Goal: Book appointment/travel/reservation

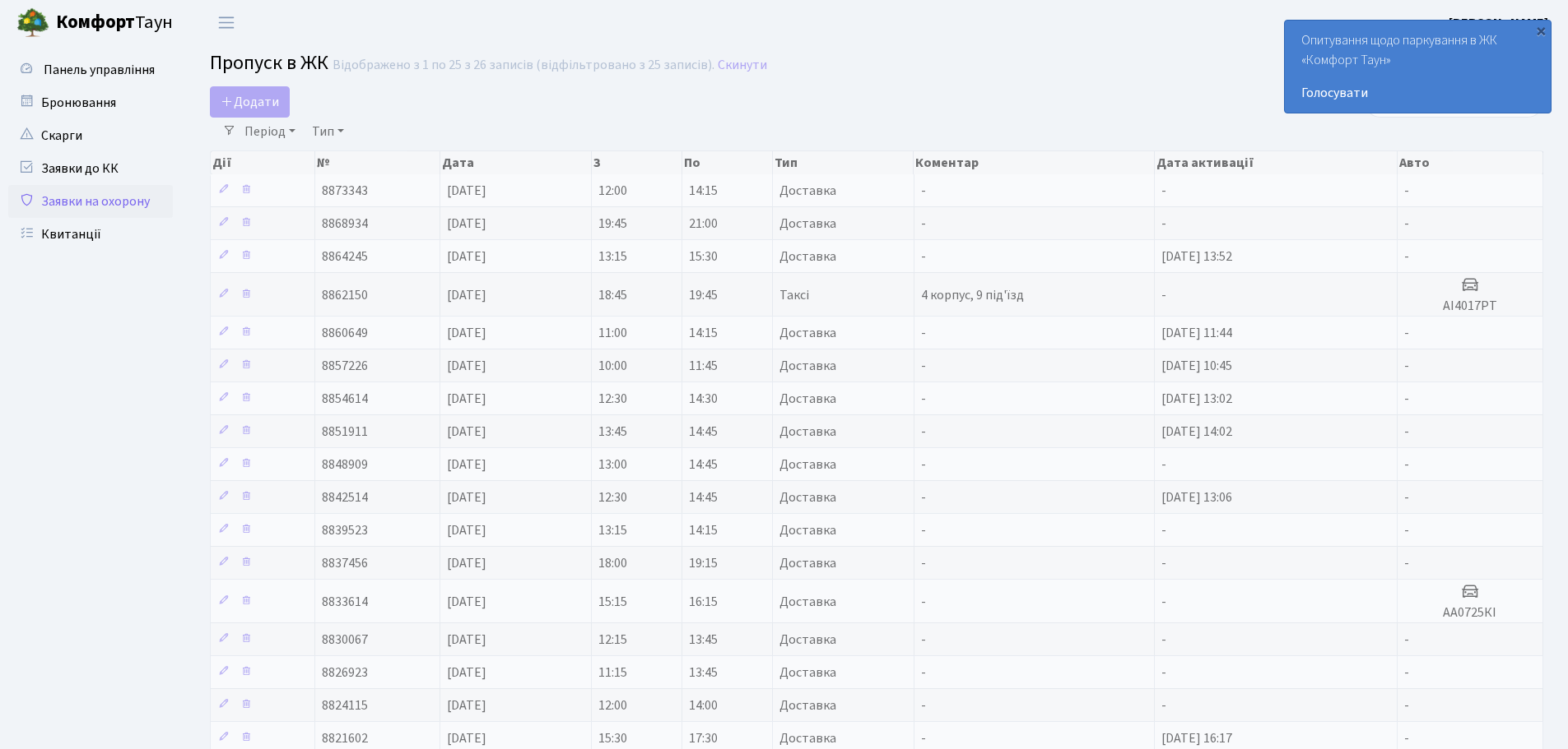
select select "25"
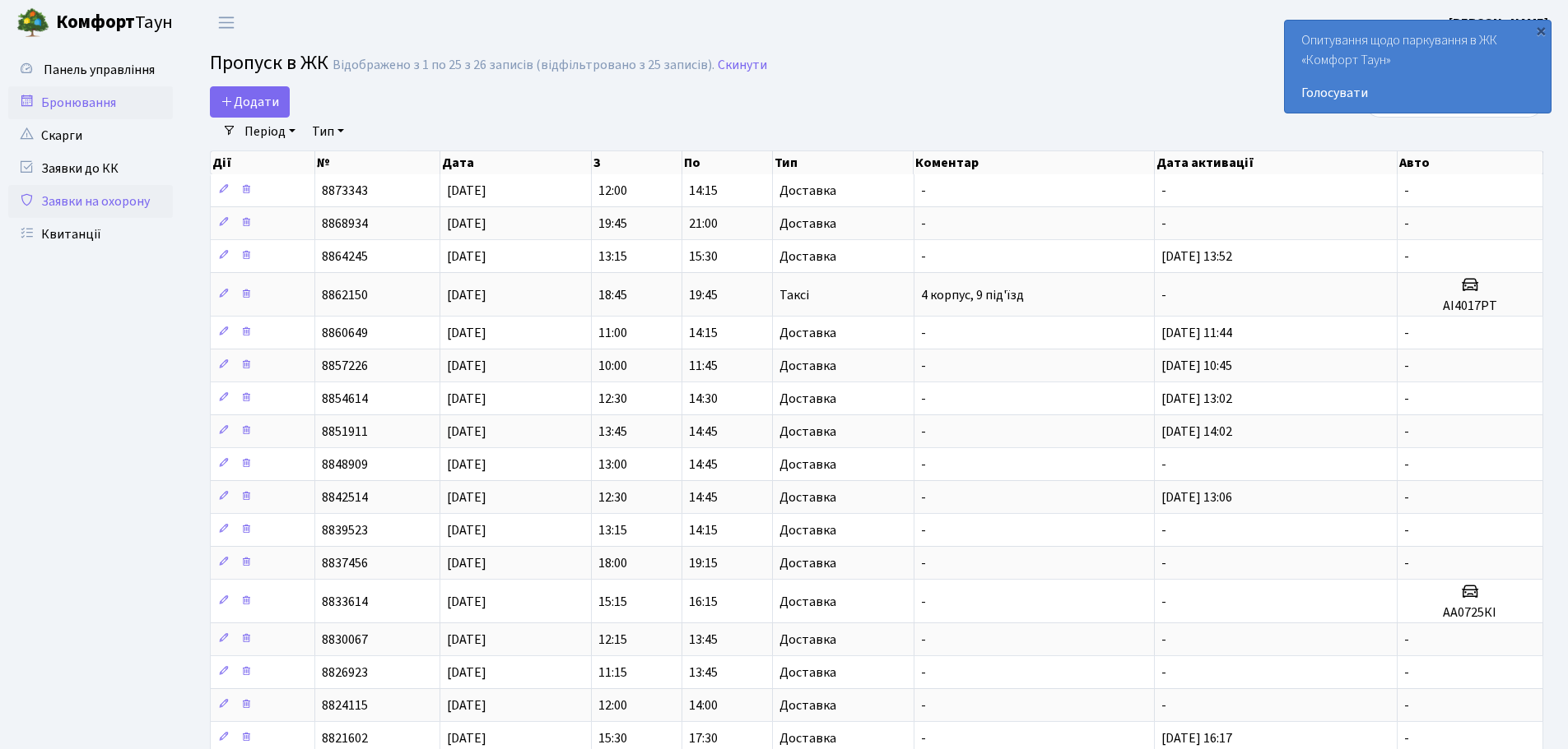
click at [98, 111] on link "Бронювання" at bounding box center [90, 103] width 165 height 33
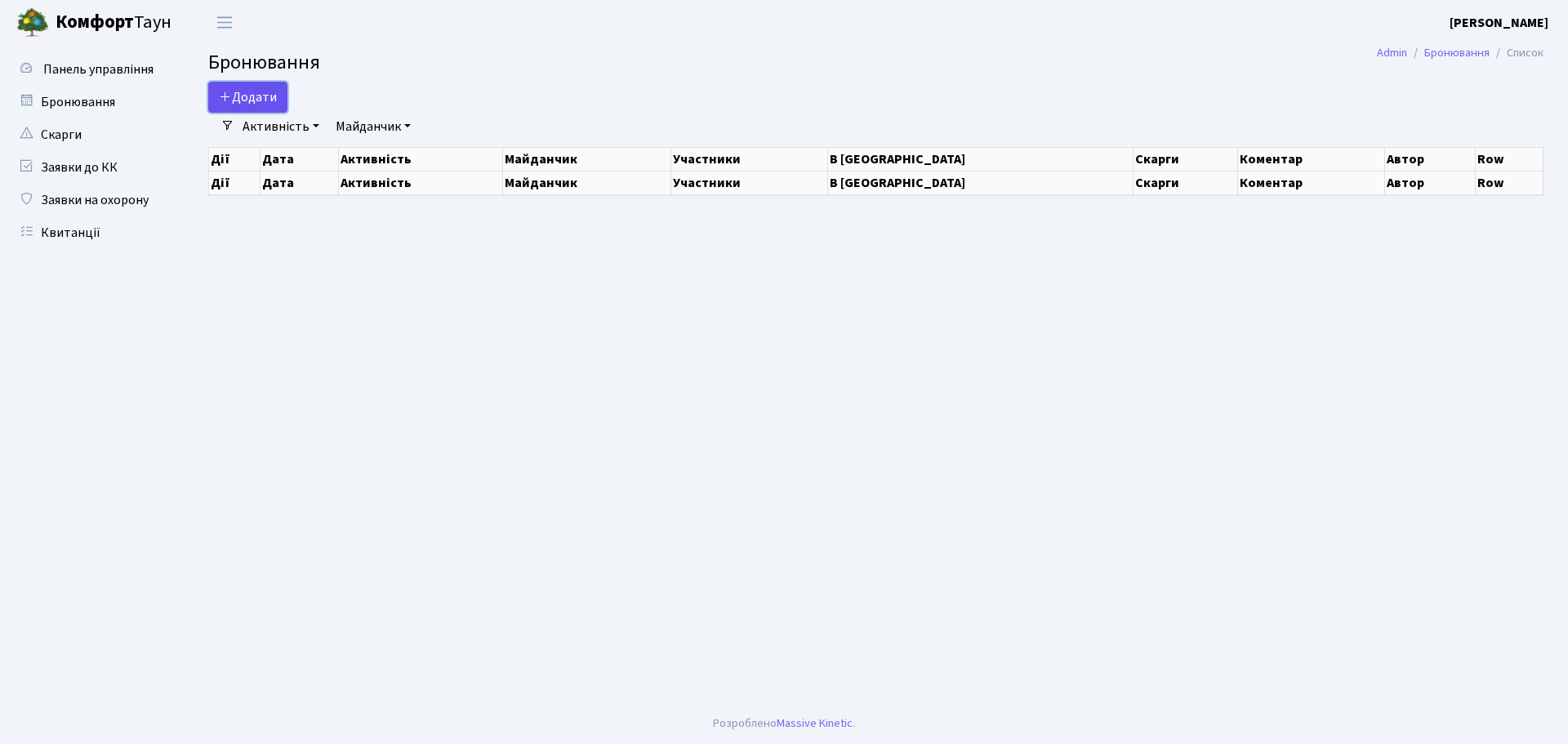
click at [259, 100] on button "Додати" at bounding box center [247, 98] width 79 height 31
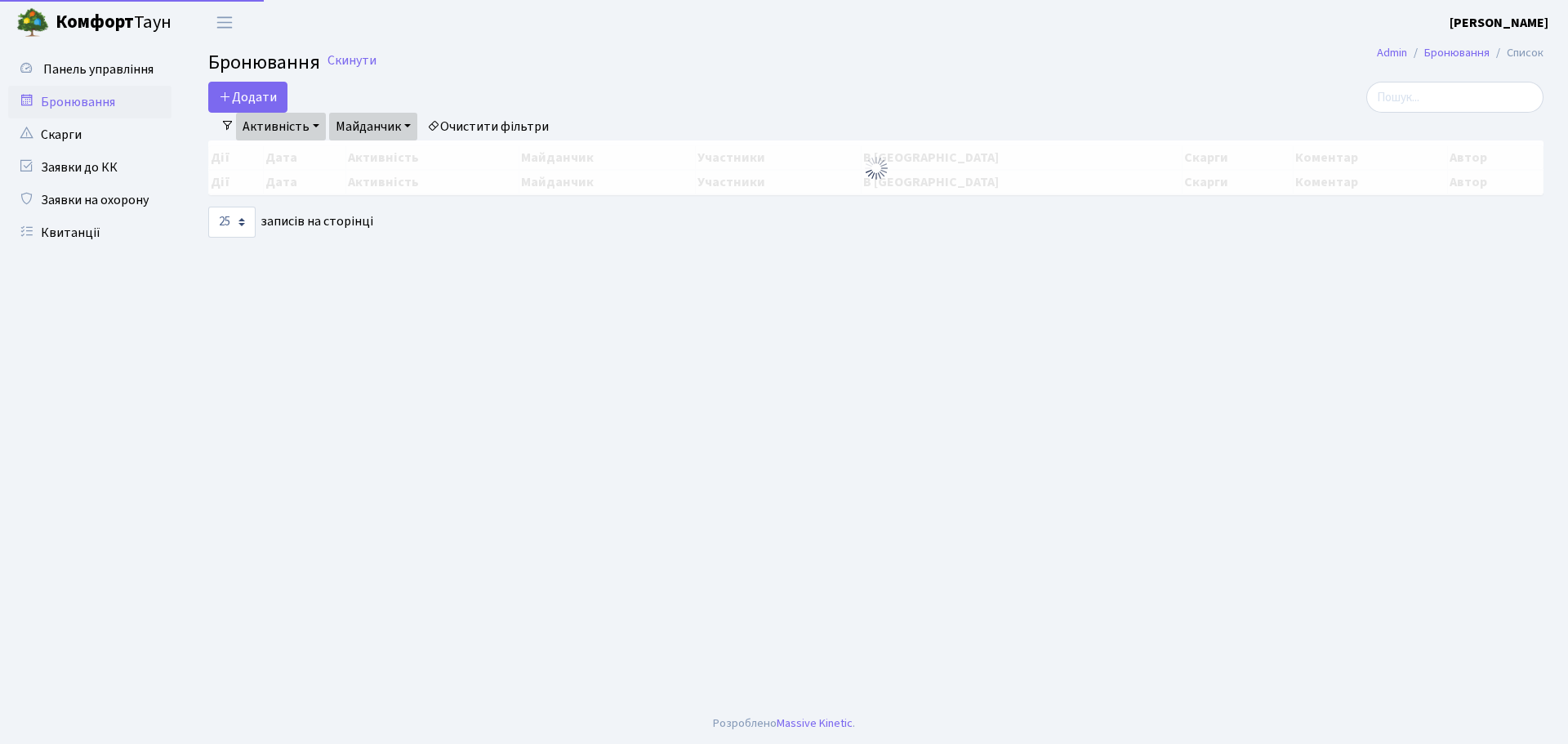
select select "25"
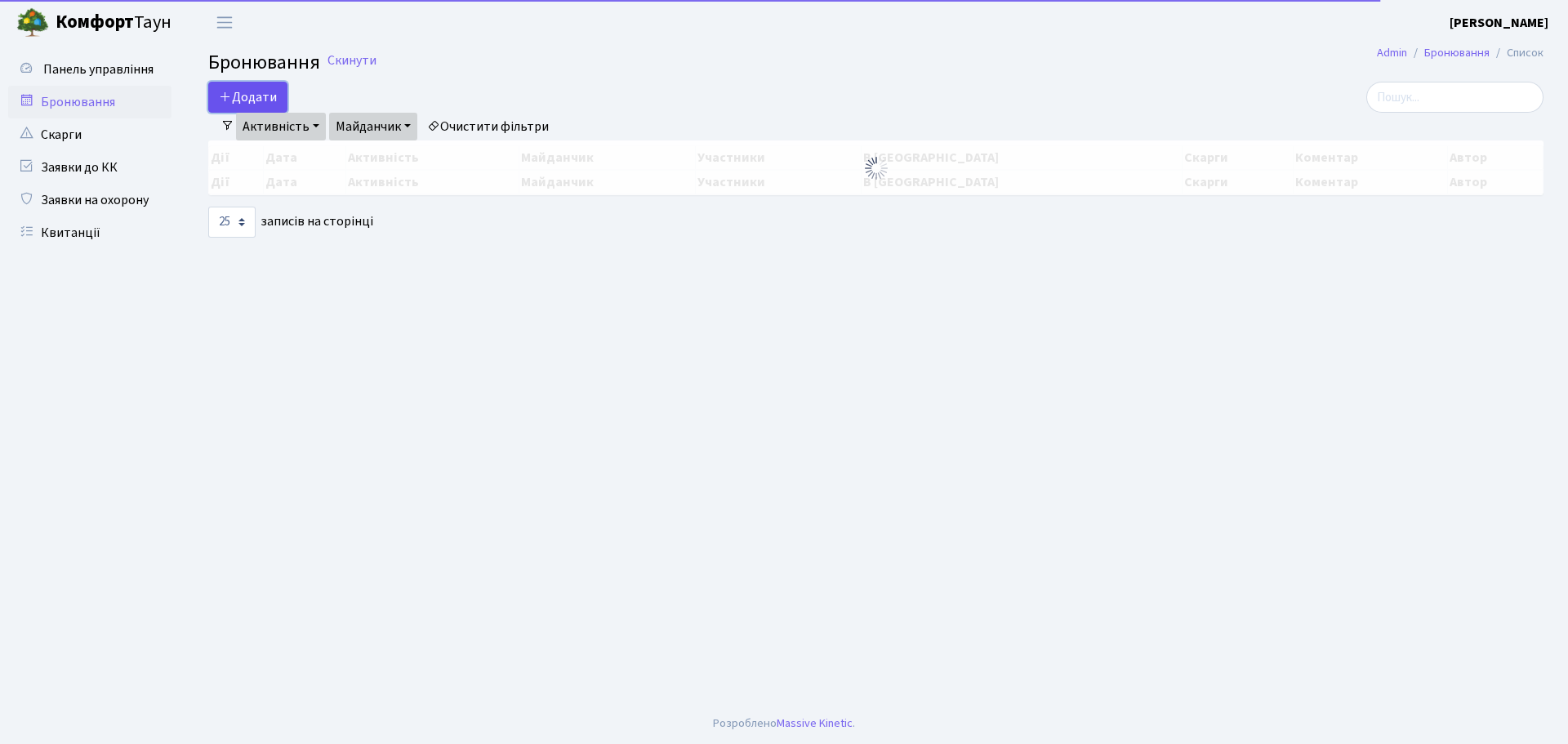
click at [260, 91] on button "Додати" at bounding box center [247, 98] width 79 height 31
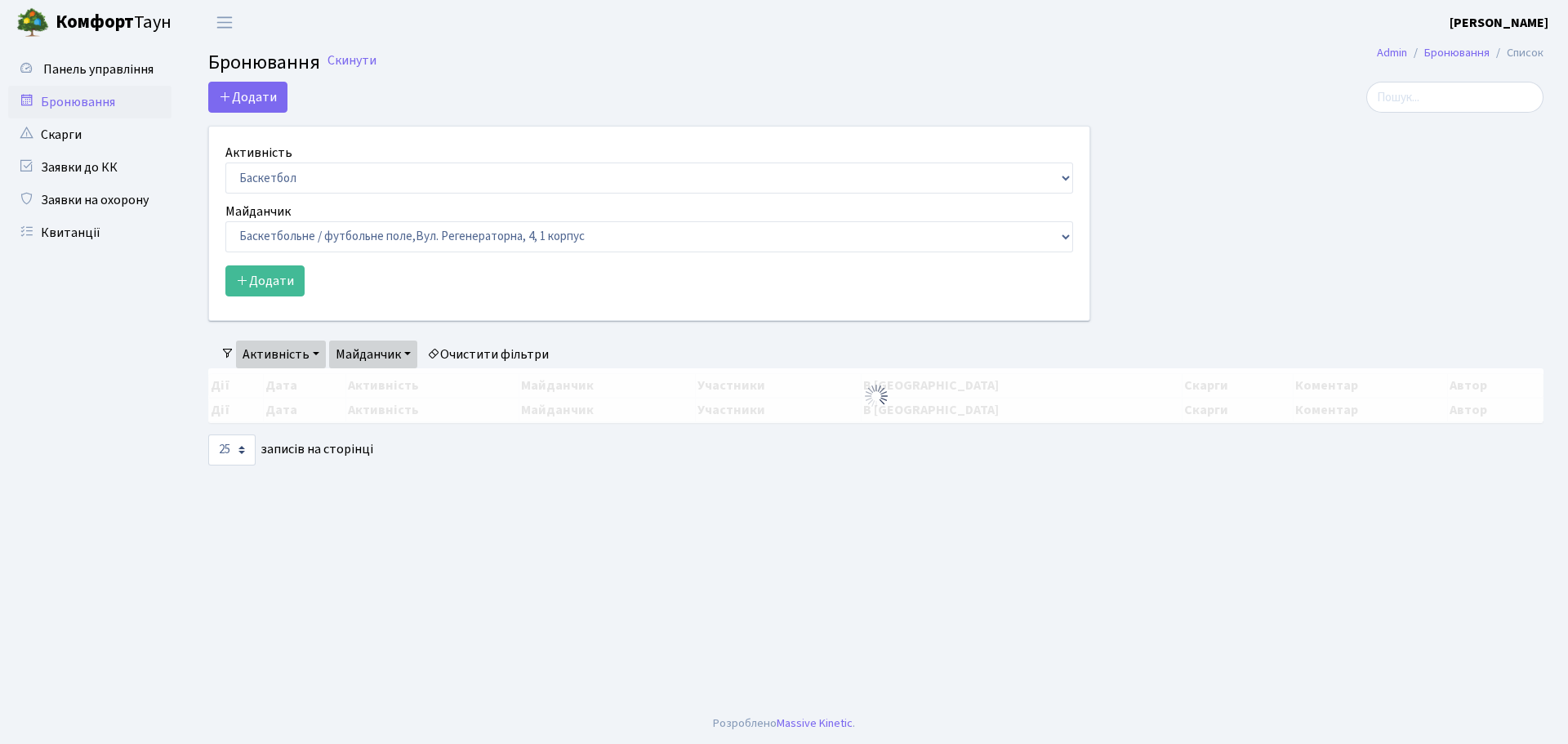
click at [322, 158] on div "Активність Баскетбол Волейбол Йога Катання на роликах Настільний теніс Теніс Фу…" at bounding box center [649, 168] width 847 height 51
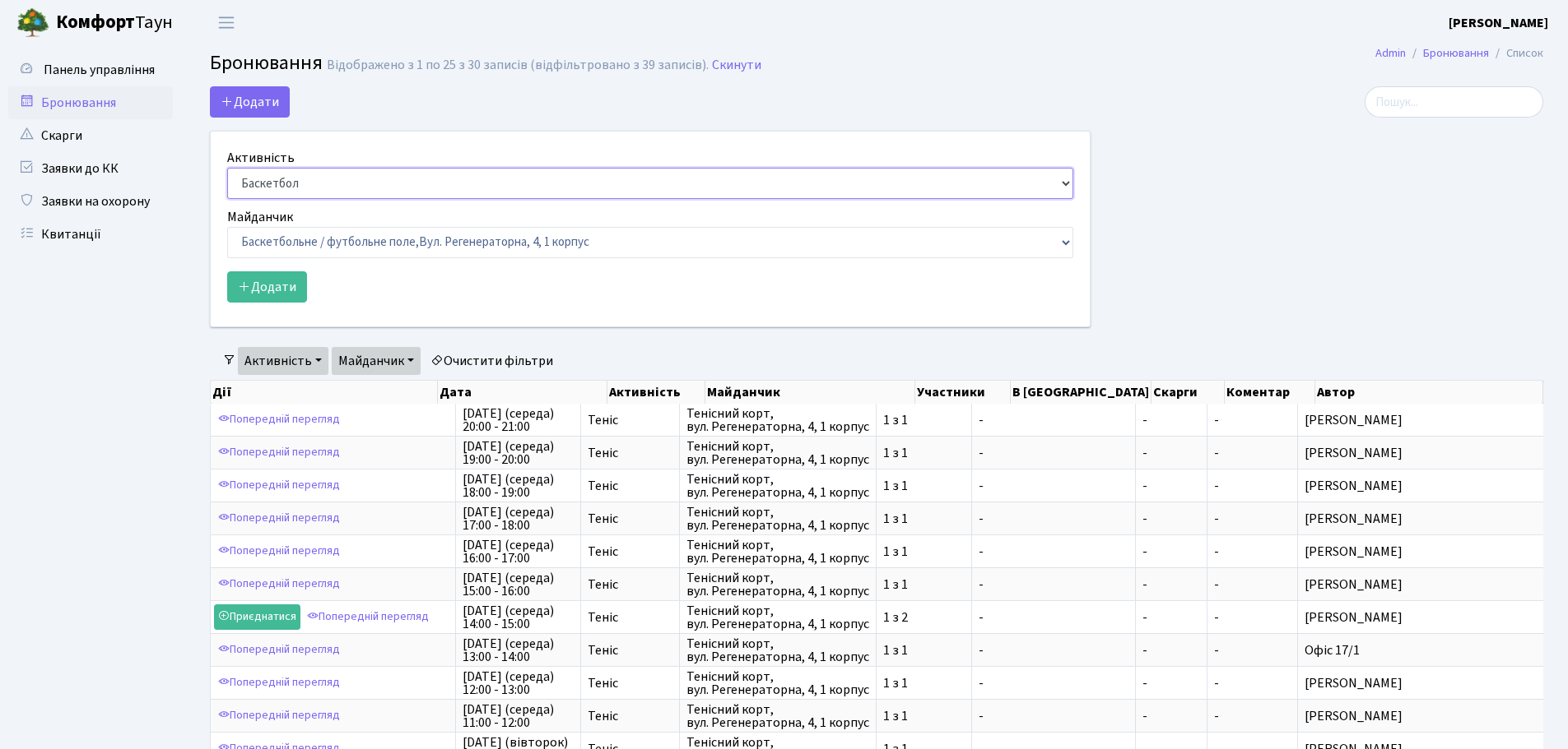
click at [323, 172] on select "Баскетбол Волейбол Йога Катання на роликах Настільний теніс Теніс Футбол Фітнес" at bounding box center [650, 183] width 846 height 32
select select "1"
click at [227, 168] on select "Баскетбол Волейбол Йога Катання на роликах Настільний теніс Теніс Футбол Фітнес" at bounding box center [650, 183] width 846 height 32
click at [337, 253] on select "Баскетбольне / футбольне поле, Вул. Регенераторна, 4, 1 корпус Баскетбольне пол…" at bounding box center [650, 243] width 846 height 32
select select "1"
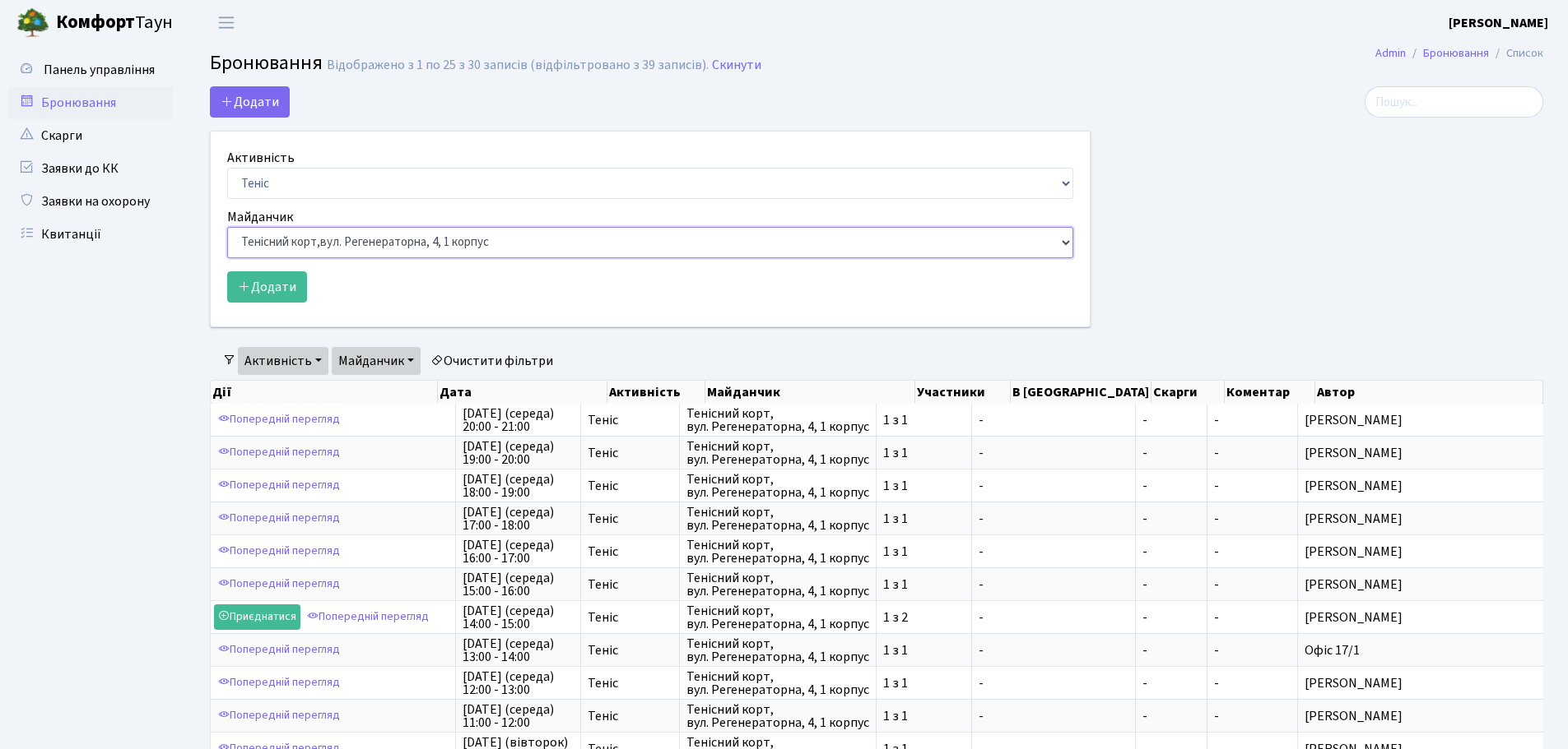
click at [227, 227] on select "Баскетбольне / футбольне поле, Вул. Регенераторна, 4, 1 корпус Баскетбольне пол…" at bounding box center [650, 243] width 846 height 32
click at [257, 288] on button "Додати" at bounding box center [267, 287] width 80 height 32
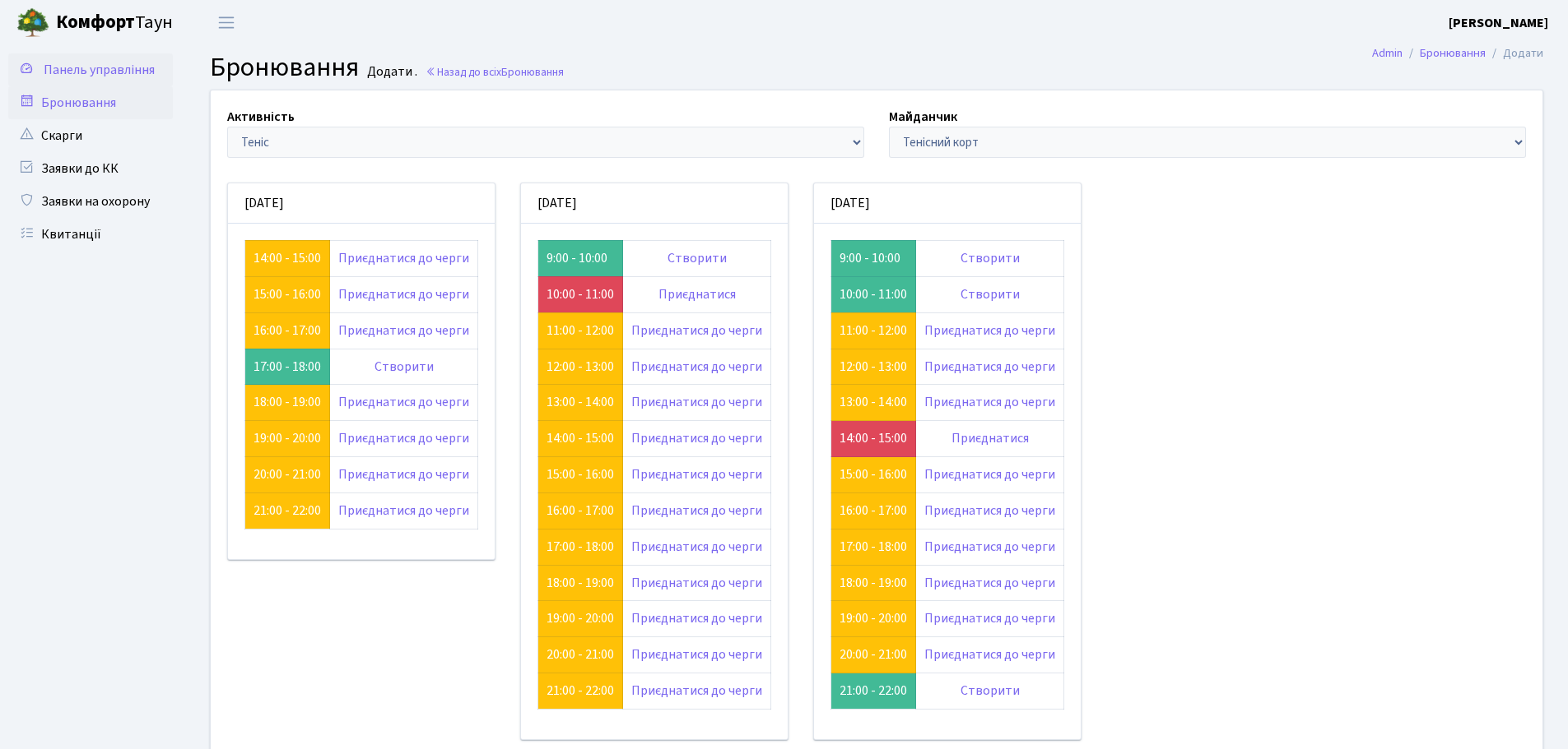
click at [104, 75] on span "Панель управління" at bounding box center [99, 69] width 111 height 18
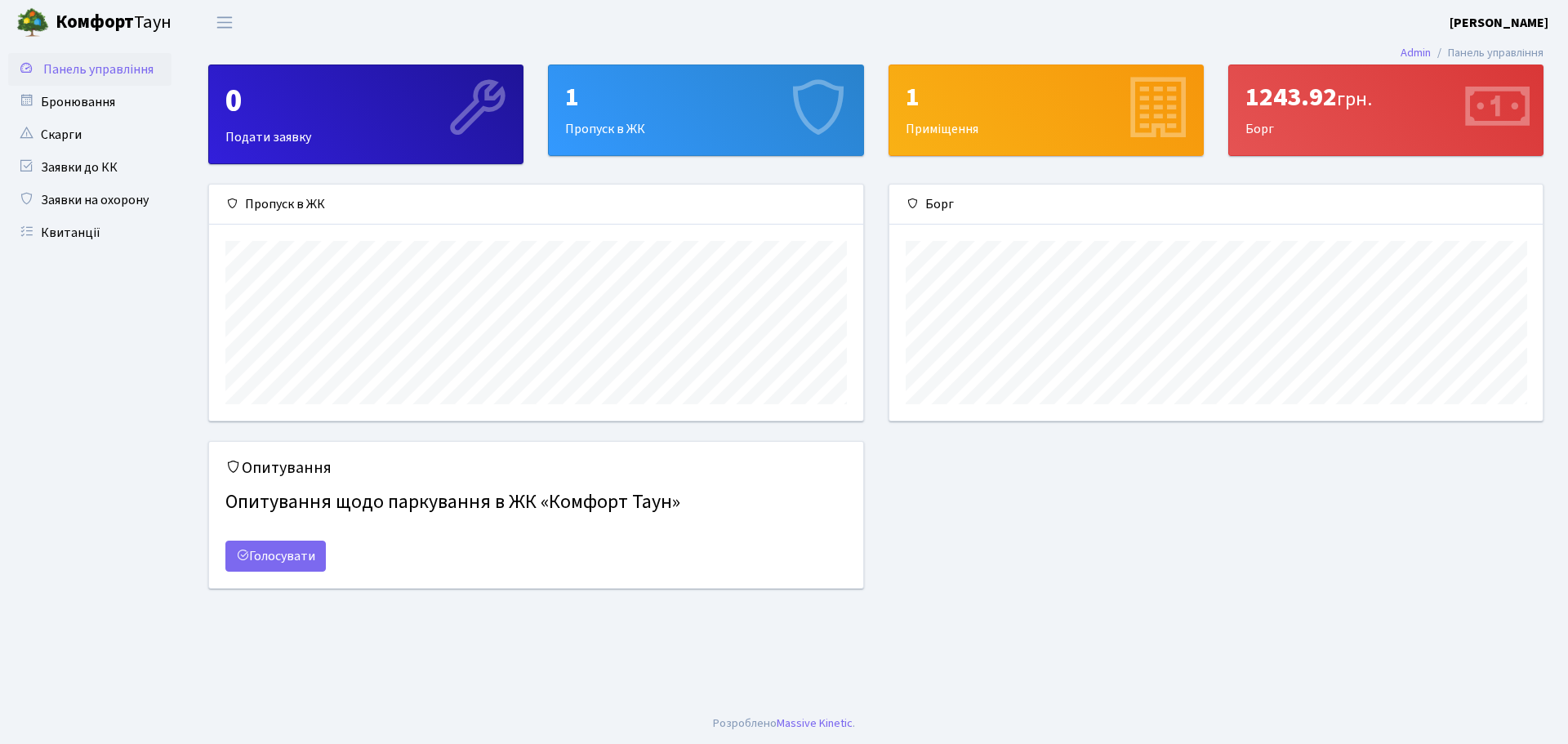
scroll to position [236, 653]
